Goal: Task Accomplishment & Management: Use online tool/utility

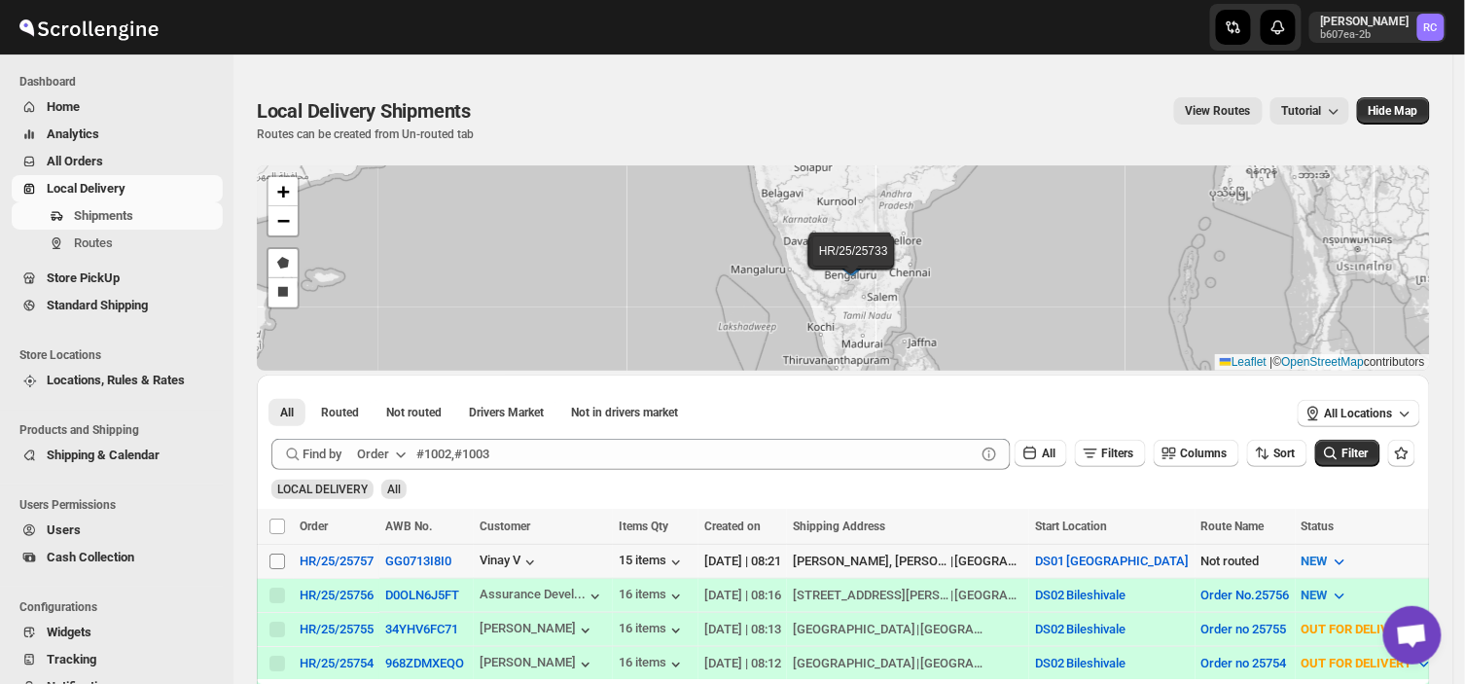
click at [272, 561] on input "Select shipment" at bounding box center [278, 562] width 16 height 16
checkbox input "true"
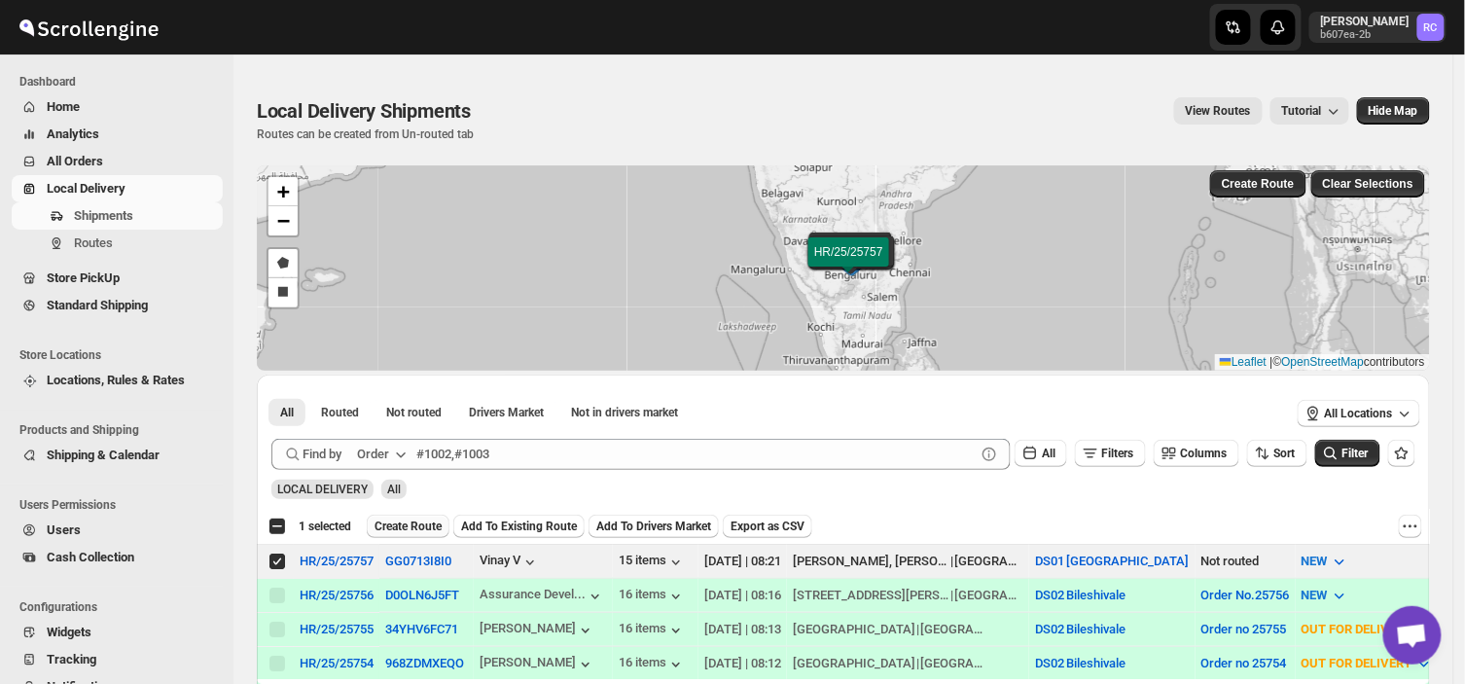
click at [394, 526] on span "Create Route" at bounding box center [408, 527] width 67 height 16
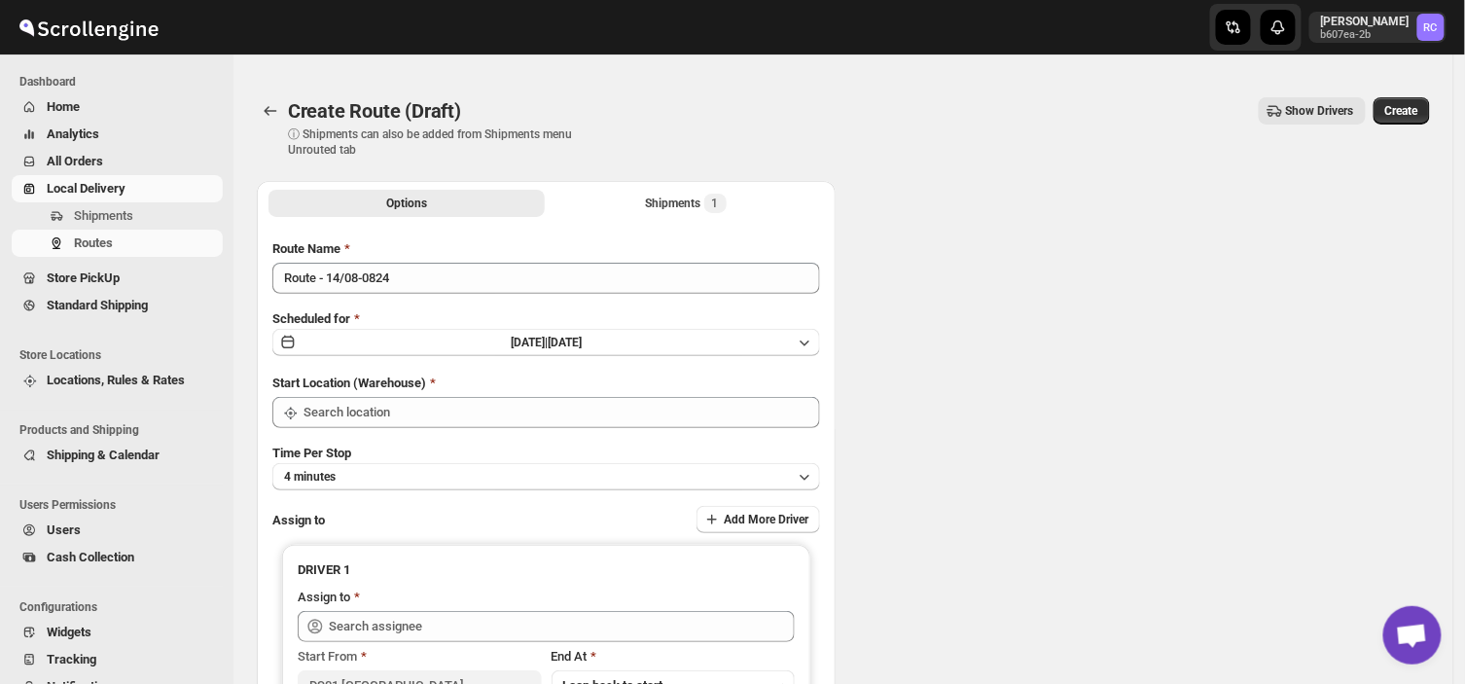
type input "DS01 [GEOGRAPHIC_DATA]"
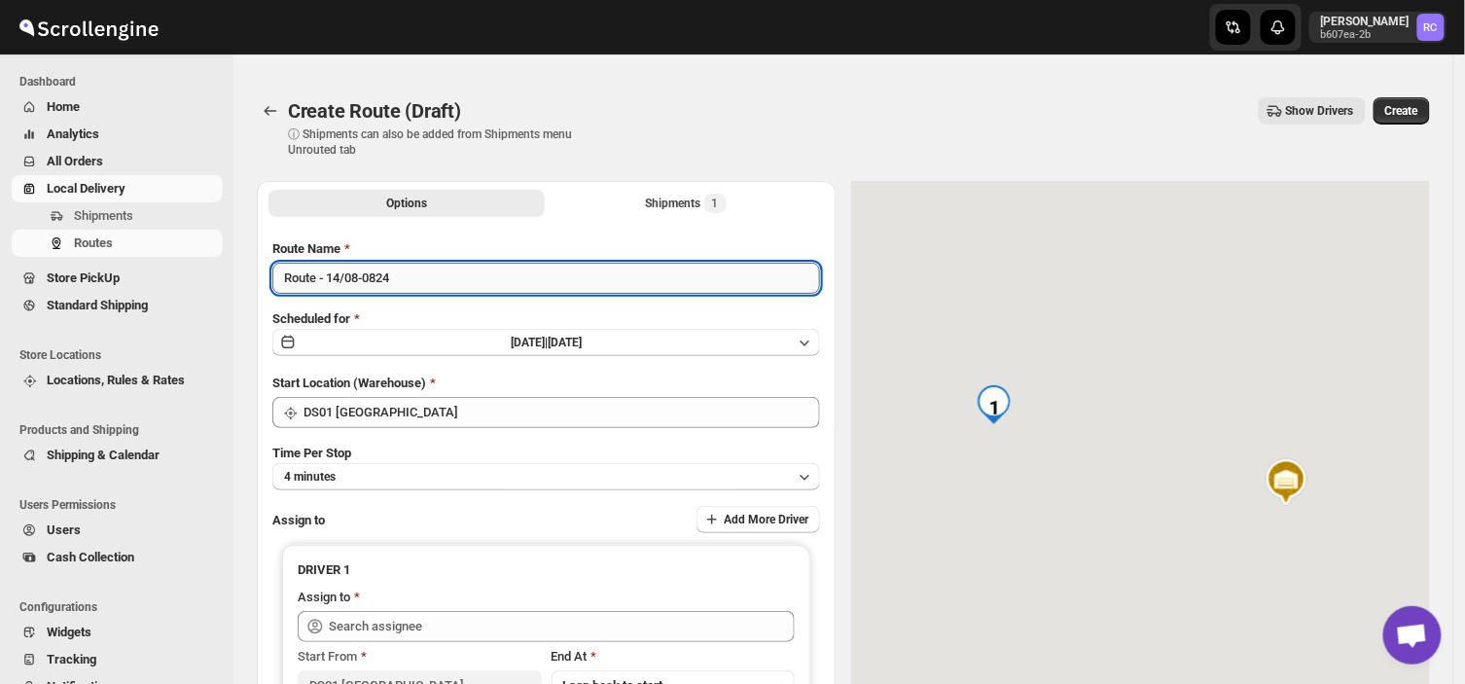
click at [402, 276] on input "Route - 14/08-0824" at bounding box center [546, 278] width 548 height 31
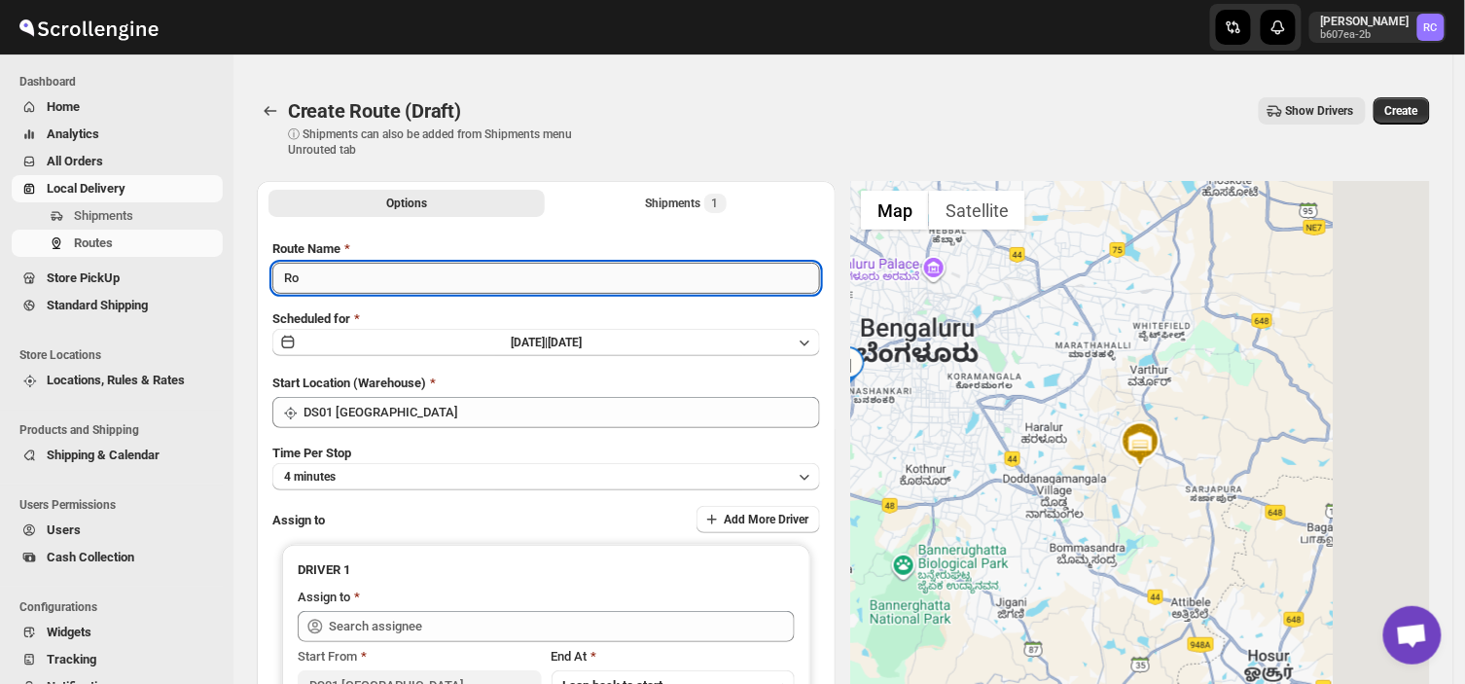
type input "R"
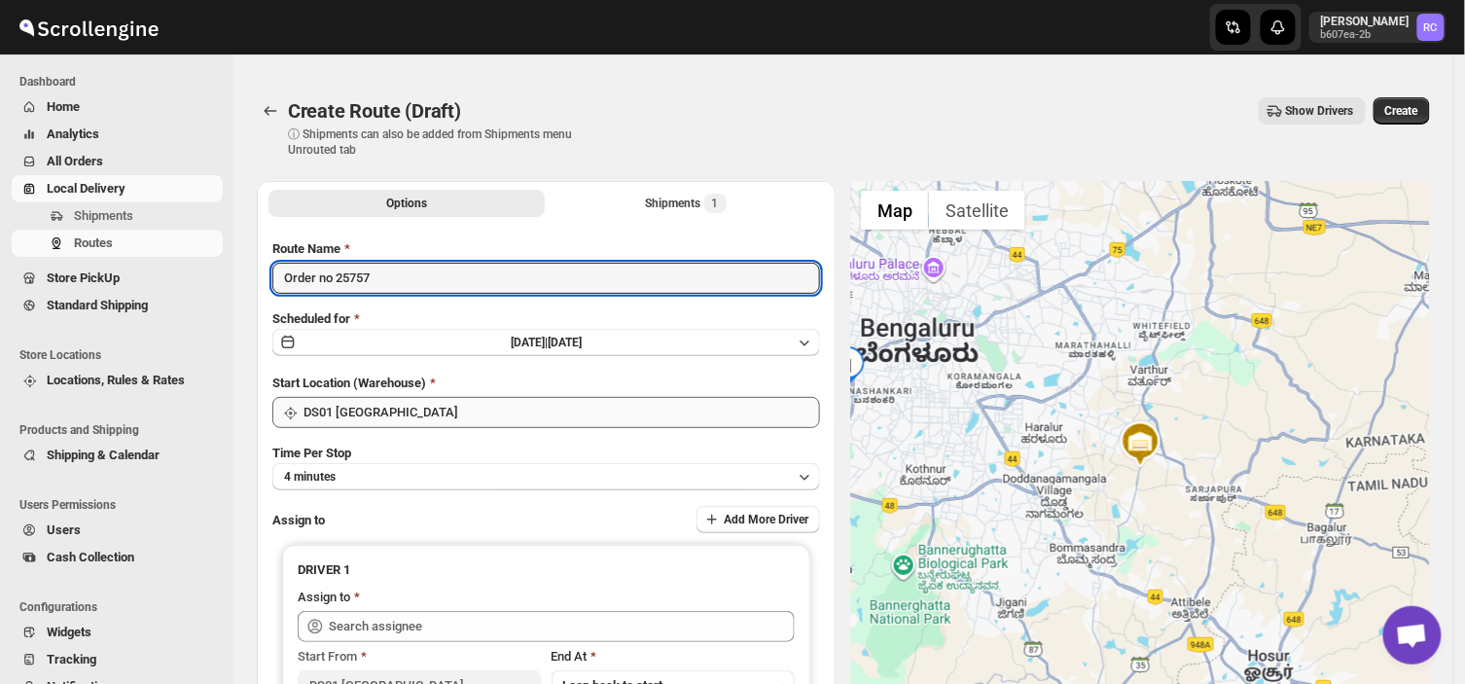
type input "Order no 25757"
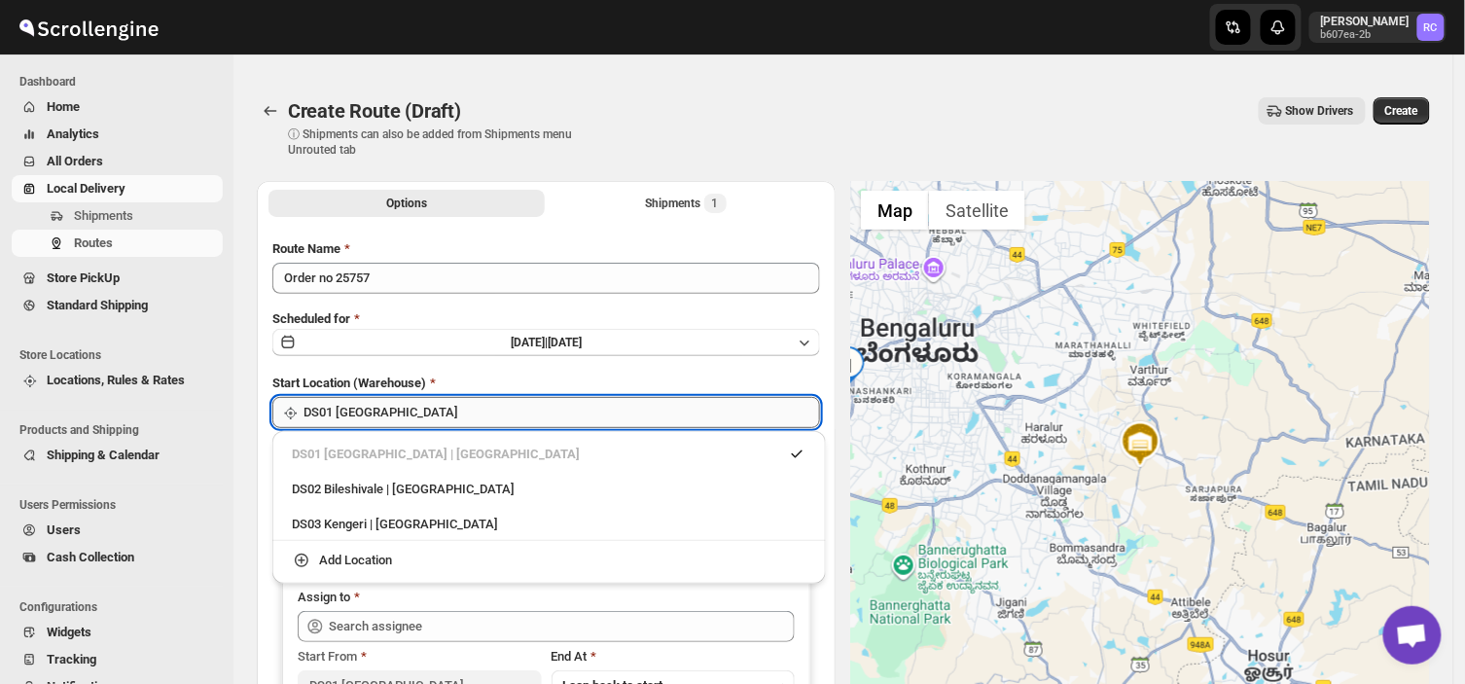
click at [397, 409] on input "DS01 [GEOGRAPHIC_DATA]" at bounding box center [562, 412] width 517 height 31
click at [341, 530] on div "DS03 Kengeri | [GEOGRAPHIC_DATA]" at bounding box center [549, 524] width 515 height 19
type input "DS03 Kengeri"
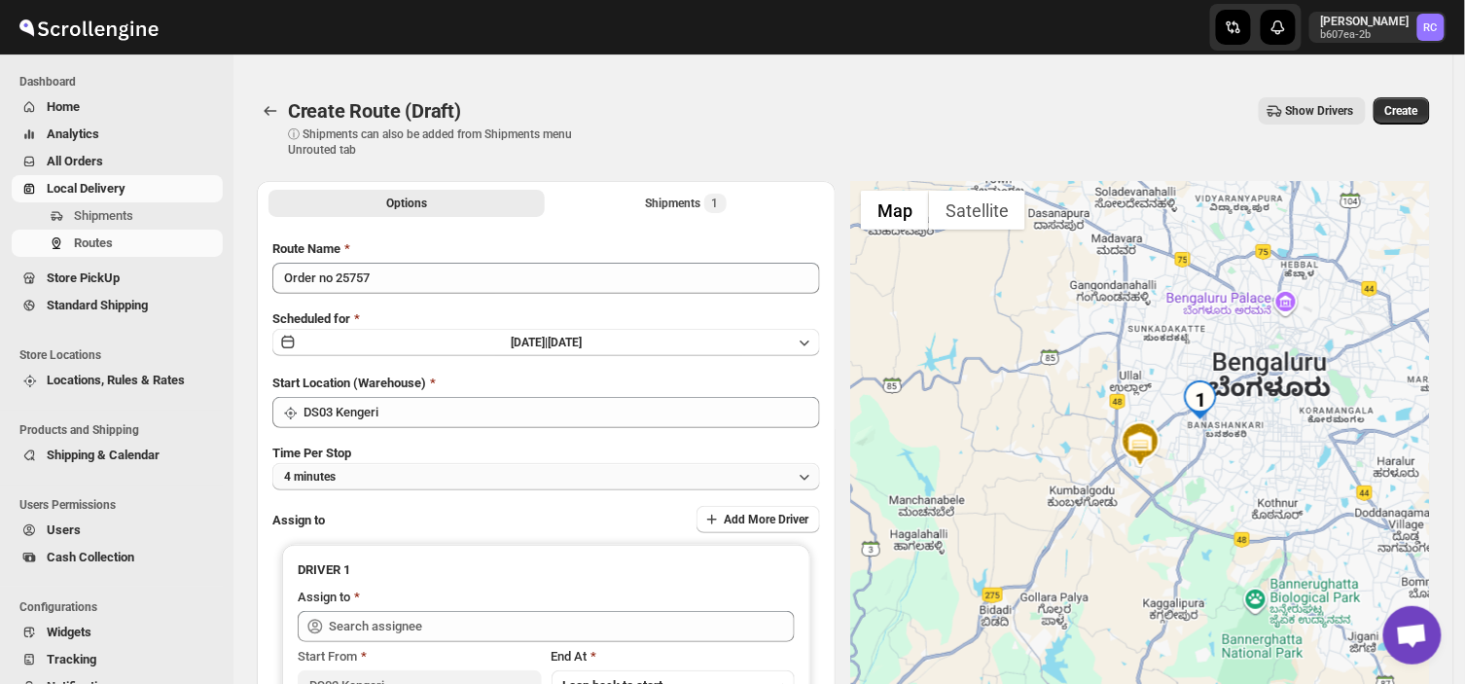
click at [356, 485] on button "4 minutes" at bounding box center [546, 476] width 548 height 27
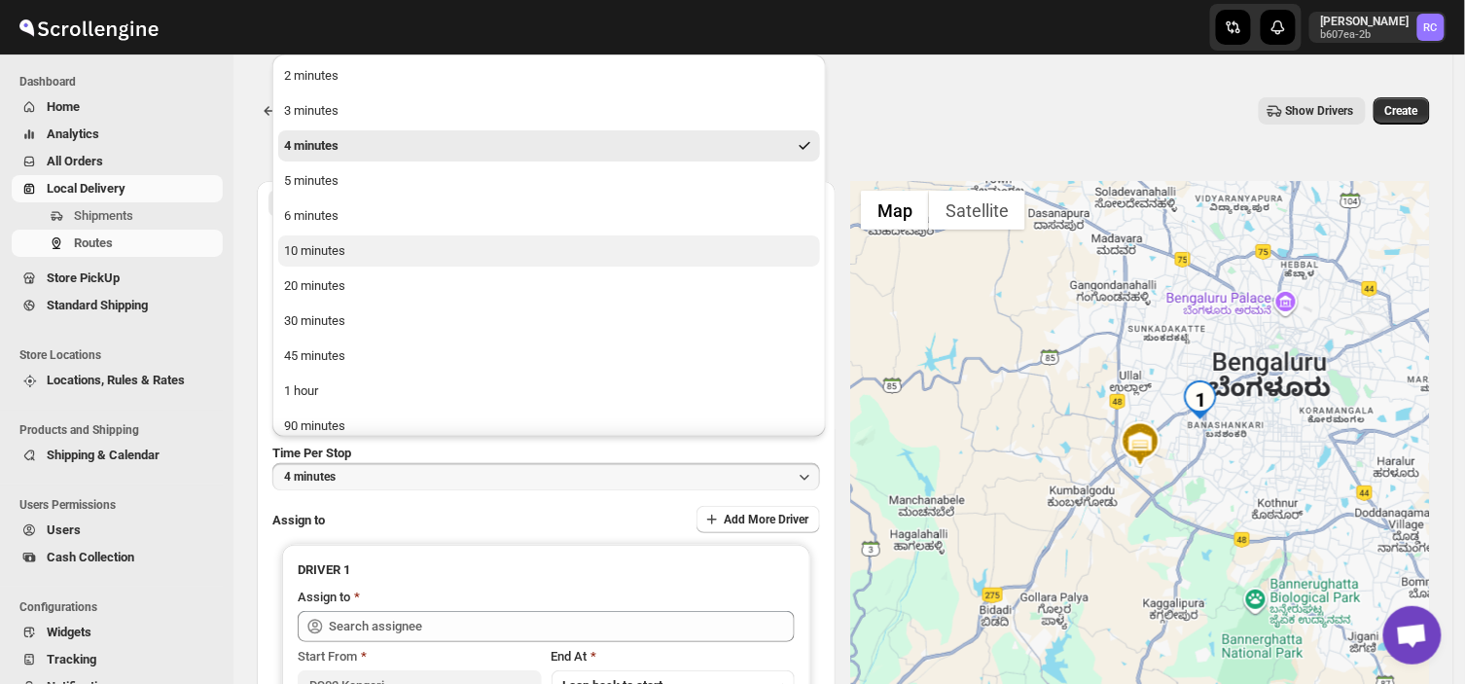
click at [343, 255] on div "10 minutes" at bounding box center [314, 250] width 61 height 19
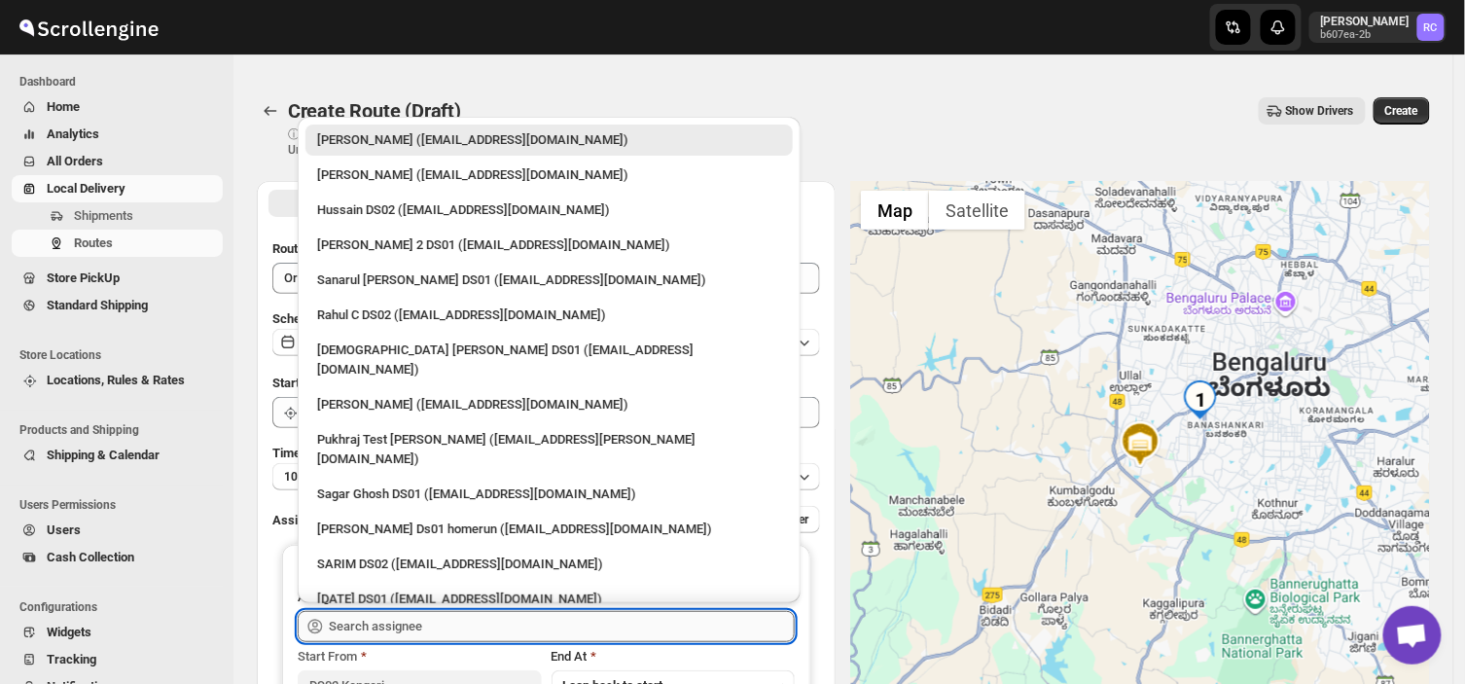
click at [412, 620] on input "text" at bounding box center [562, 626] width 466 height 31
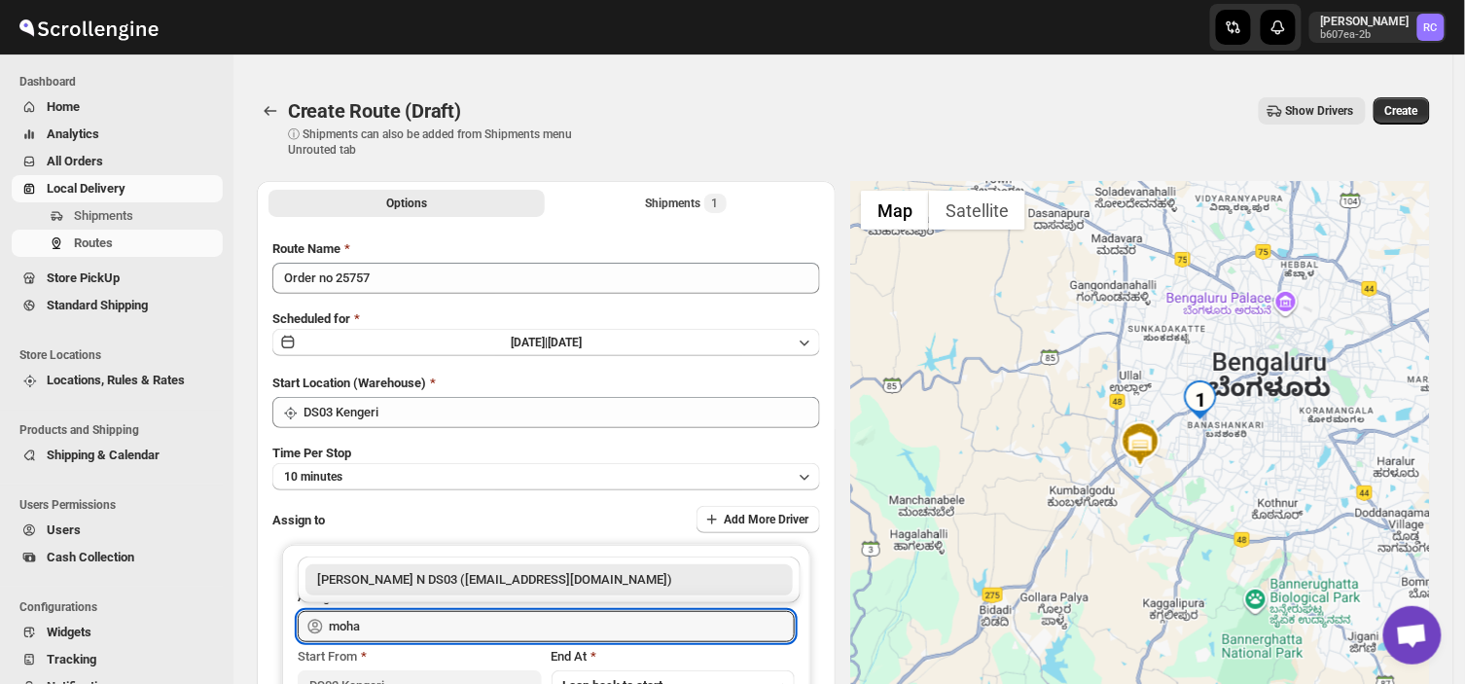
click at [448, 582] on div "[PERSON_NAME] N DS03 ([EMAIL_ADDRESS][DOMAIN_NAME])" at bounding box center [549, 579] width 464 height 19
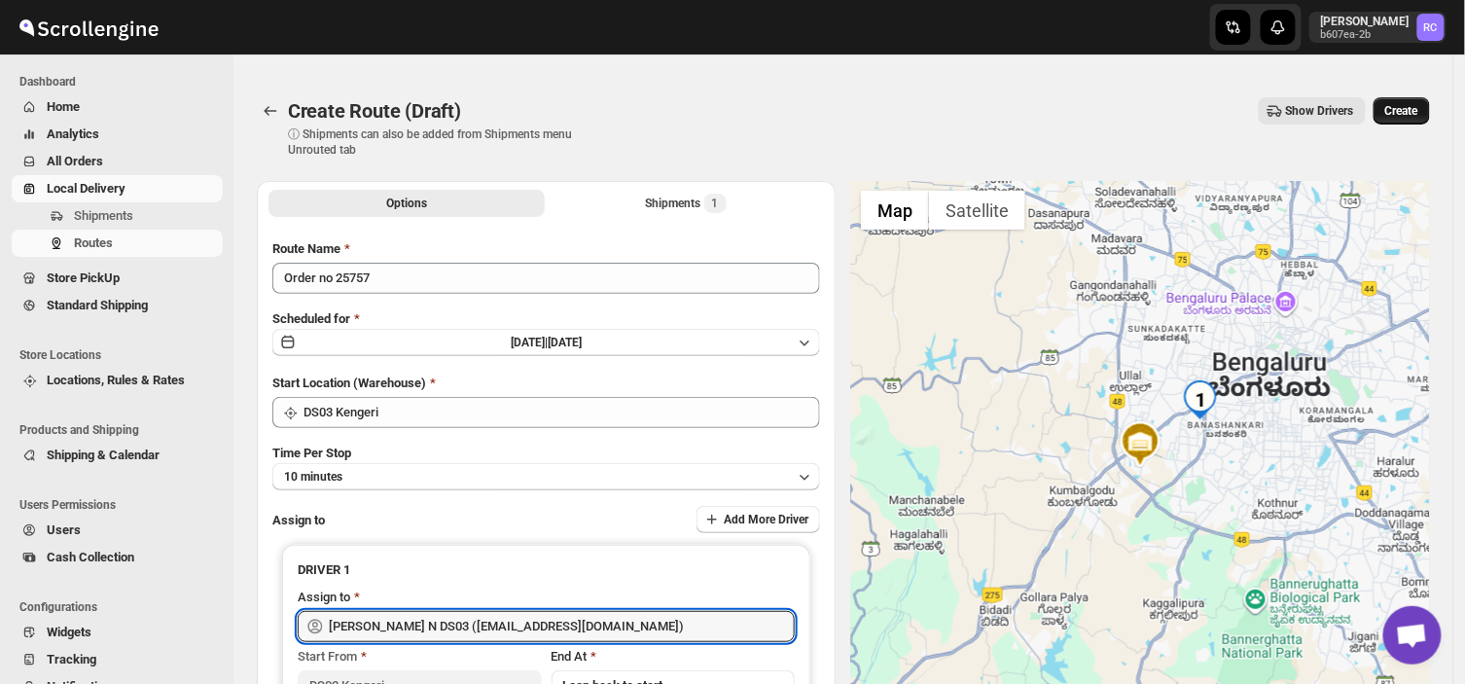
type input "[PERSON_NAME] N DS03 ([EMAIL_ADDRESS][DOMAIN_NAME])"
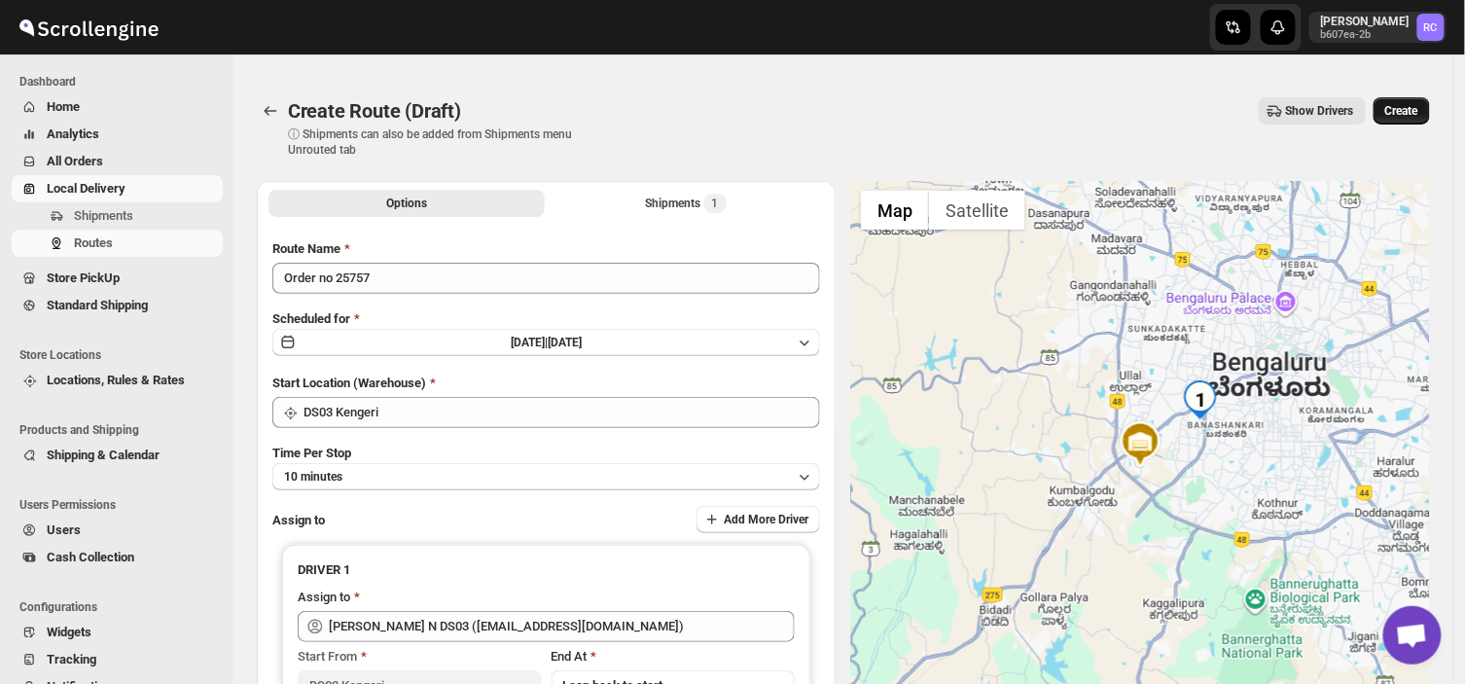
click at [1412, 107] on span "Create" at bounding box center [1402, 111] width 33 height 16
